Goal: Information Seeking & Learning: Learn about a topic

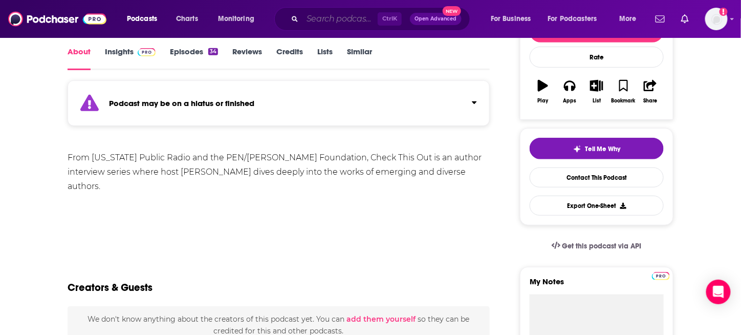
click at [318, 17] on input "Search podcasts, credits, & more..." at bounding box center [339, 19] width 75 height 16
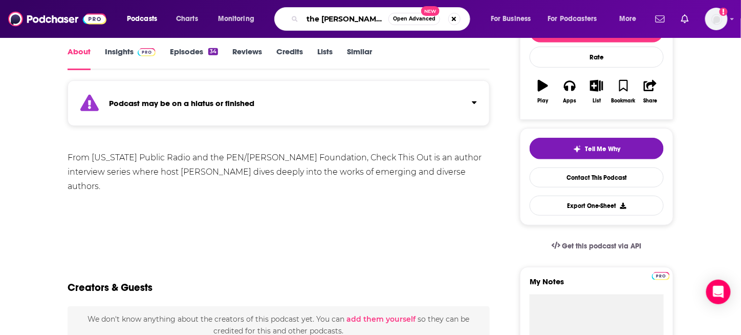
type input "the [PERSON_NAME] show"
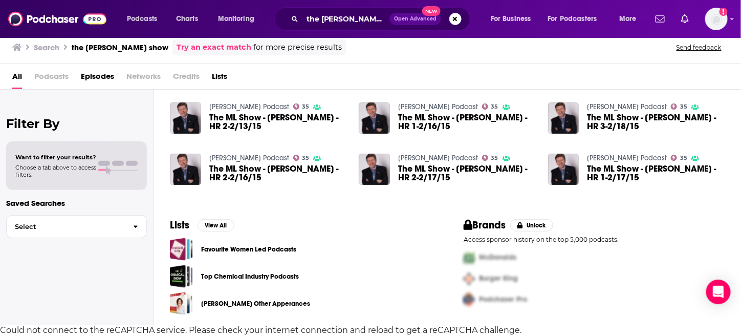
scroll to position [70, 0]
click at [722, 17] on img "Logged in as sierra.swanson" at bounding box center [716, 19] width 23 height 23
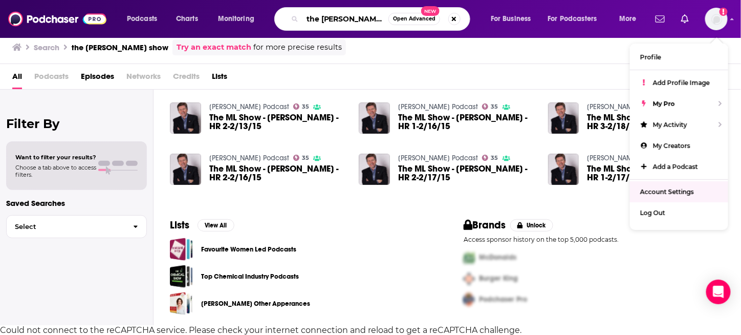
click at [367, 13] on input "the [PERSON_NAME] show" at bounding box center [345, 19] width 86 height 16
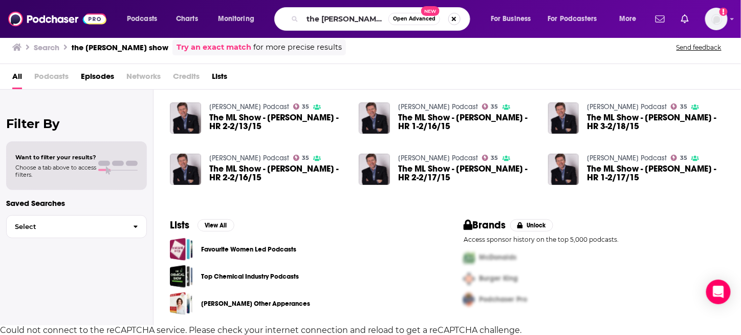
click at [457, 17] on button "Search podcasts, credits, & more..." at bounding box center [454, 19] width 12 height 12
type input "[PERSON_NAME]"
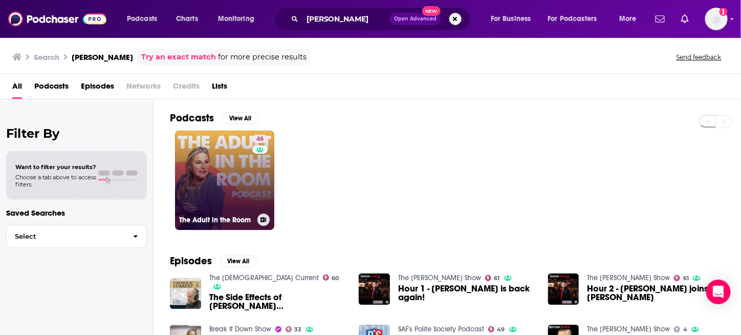
click at [216, 186] on link "46 The Adult in the Room" at bounding box center [224, 179] width 99 height 99
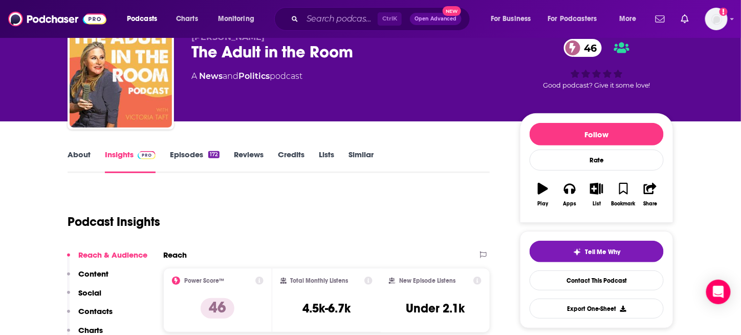
scroll to position [102, 0]
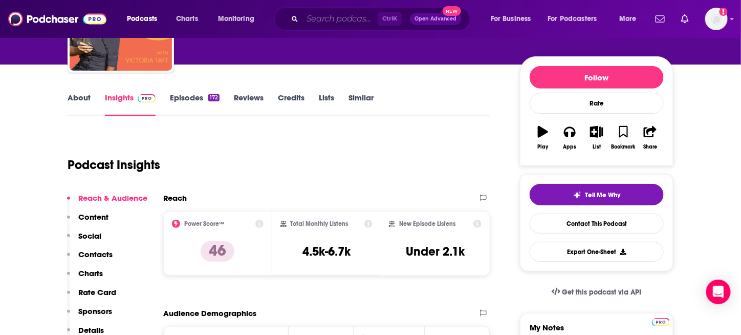
click at [331, 24] on input "Search podcasts, credits, & more..." at bounding box center [339, 19] width 75 height 16
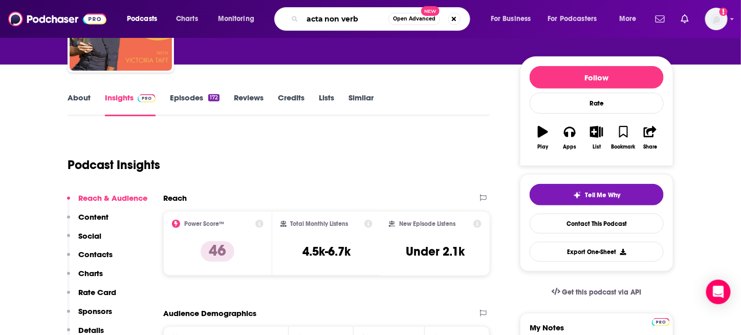
type input "acta non verba"
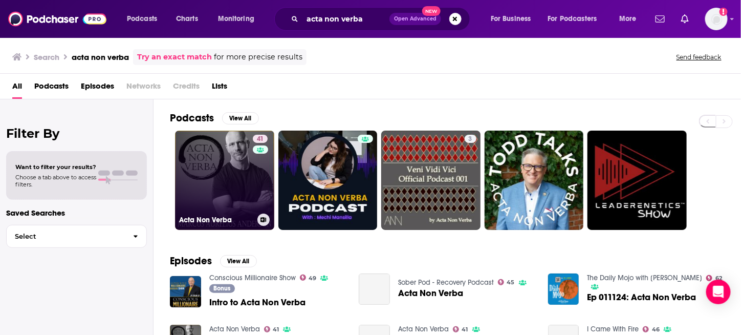
click at [224, 173] on link "41 Acta Non Verba" at bounding box center [224, 179] width 99 height 99
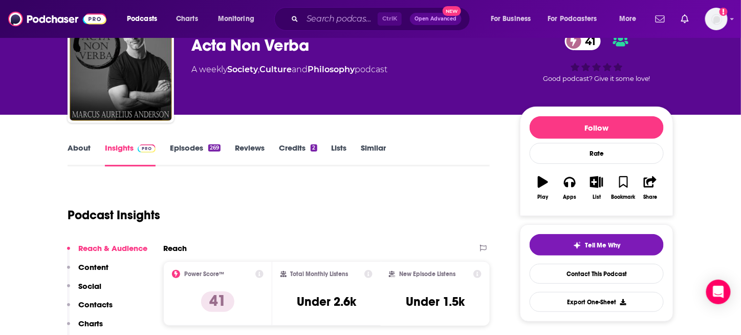
scroll to position [102, 0]
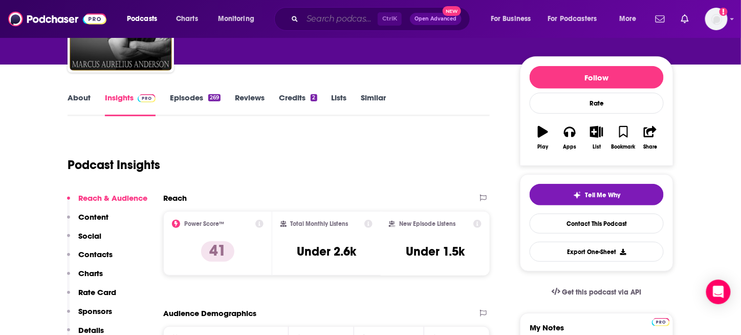
click at [330, 20] on input "Search podcasts, credits, & more..." at bounding box center [339, 19] width 75 height 16
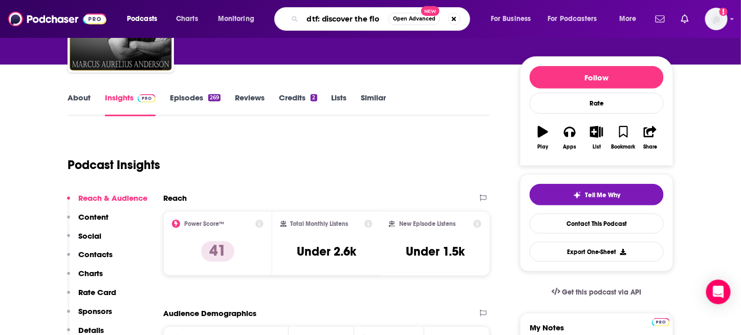
type input "dtf: discover the flow"
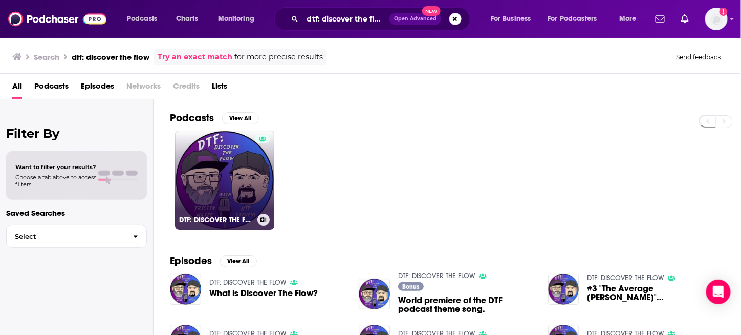
click at [234, 192] on link "DTF: DISCOVER THE FLOW" at bounding box center [224, 179] width 99 height 99
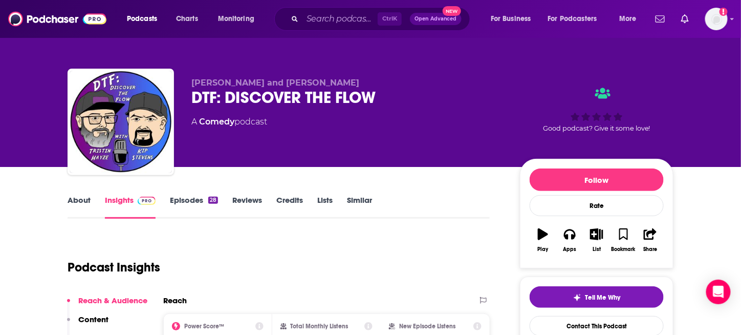
scroll to position [153, 0]
